Goal: Transaction & Acquisition: Purchase product/service

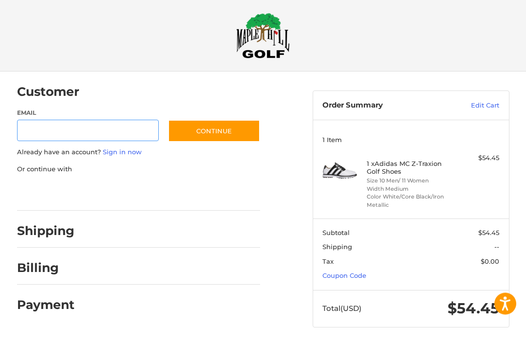
scroll to position [6, 0]
click at [353, 274] on link "Coupon Code" at bounding box center [344, 276] width 44 height 8
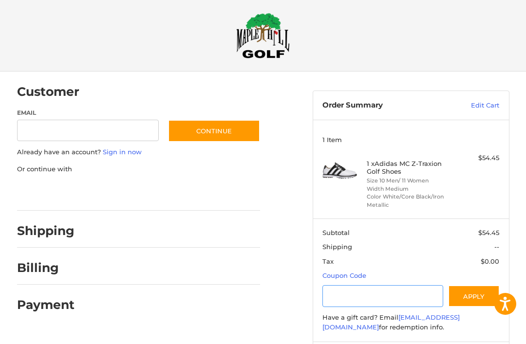
click at [351, 292] on input "Gift Certificate or Coupon Code" at bounding box center [382, 296] width 121 height 22
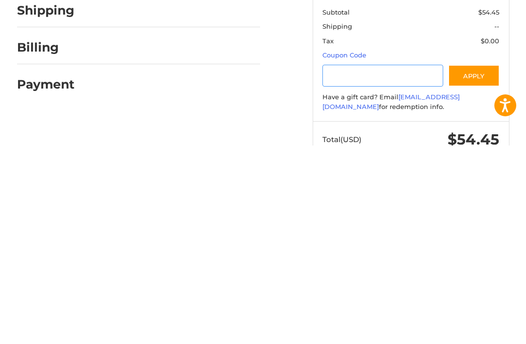
type input "*"
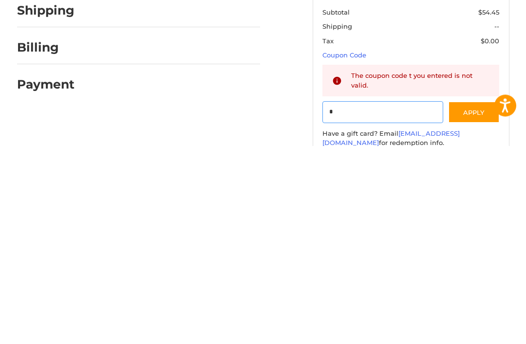
click at [370, 300] on input "*" at bounding box center [382, 311] width 121 height 22
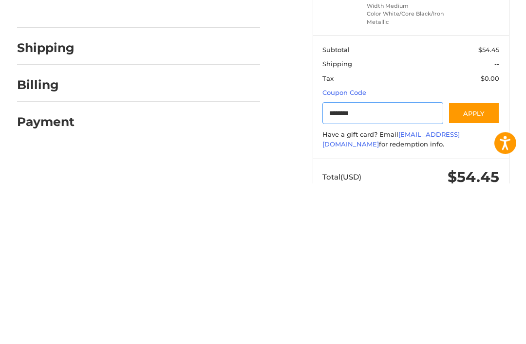
type input "********"
click at [487, 263] on button "Apply" at bounding box center [474, 274] width 52 height 22
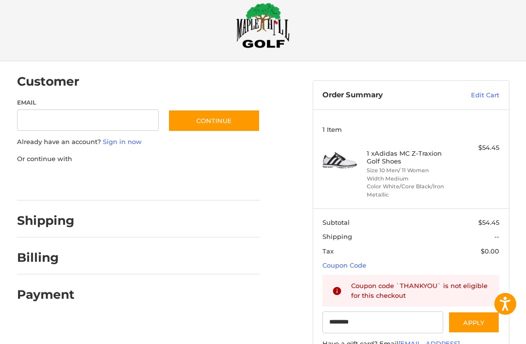
scroll to position [0, 0]
